Goal: Information Seeking & Learning: Learn about a topic

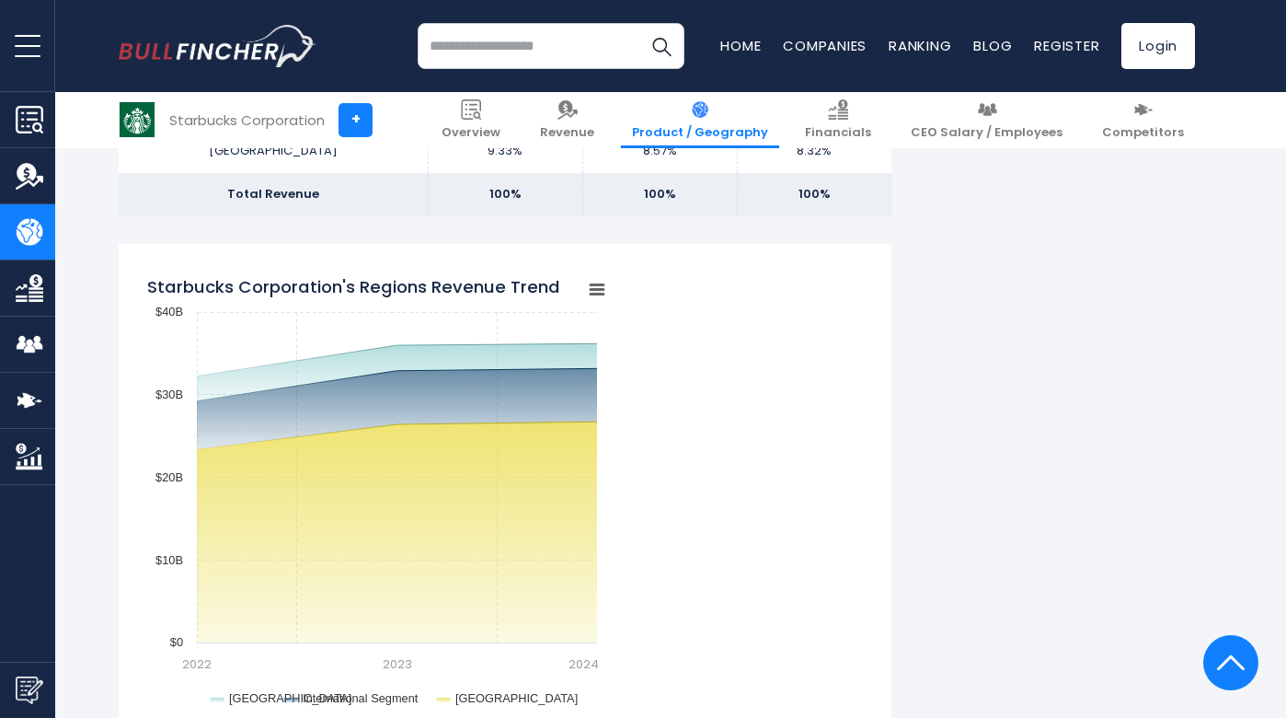
scroll to position [1374, 0]
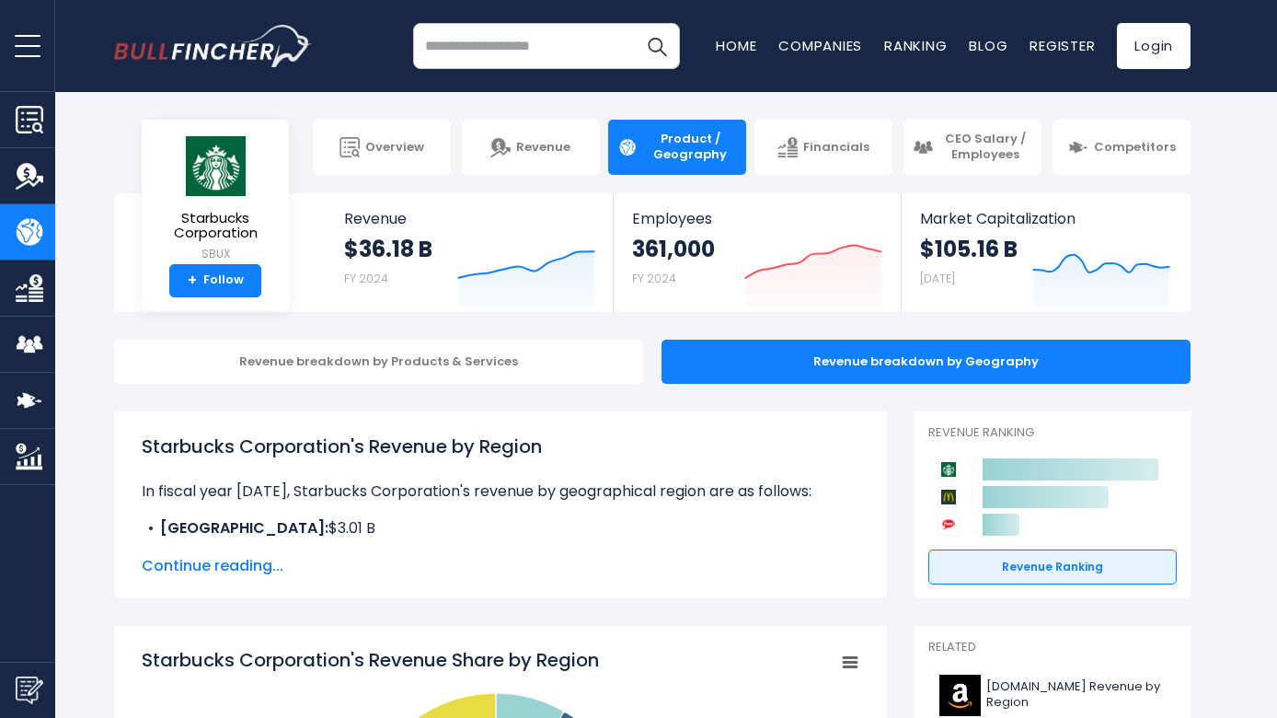
click at [38, 51] on button "open menu" at bounding box center [27, 45] width 55 height 91
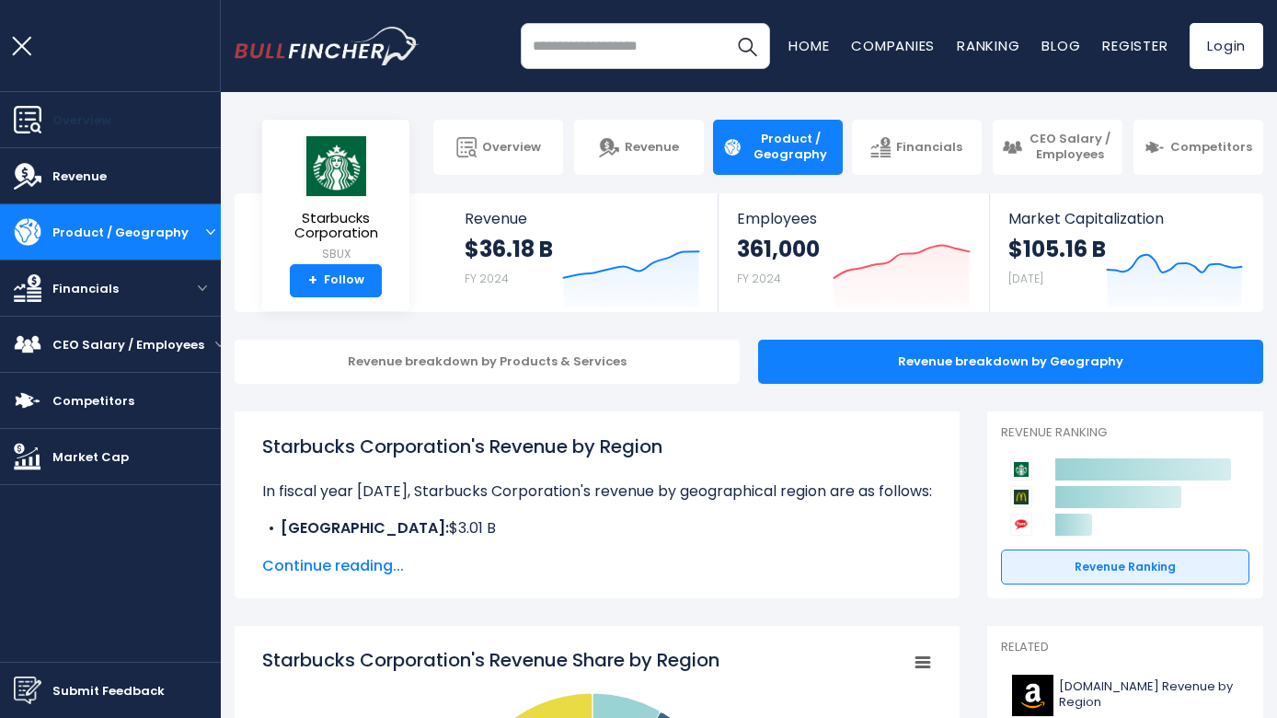
click at [83, 108] on link "Overview" at bounding box center [110, 119] width 221 height 55
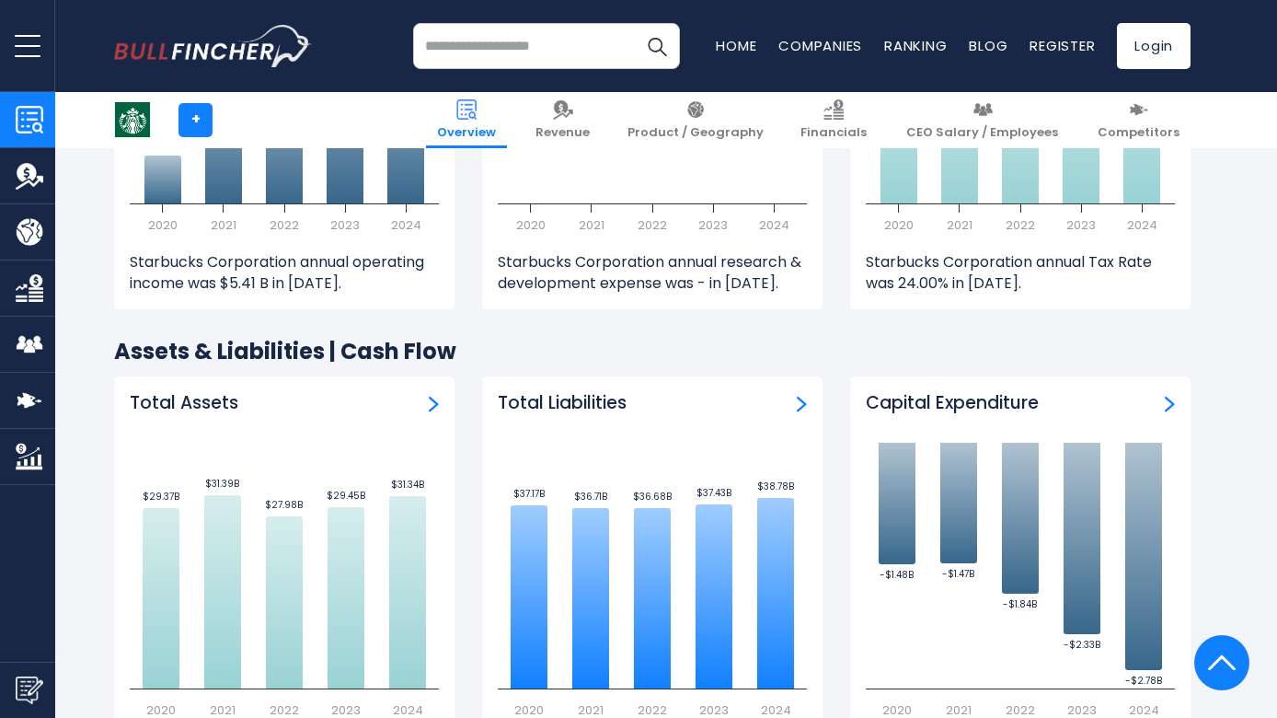
scroll to position [2871, 0]
click at [31, 120] on img "Company Overview" at bounding box center [30, 120] width 28 height 28
